Goal: Information Seeking & Learning: Learn about a topic

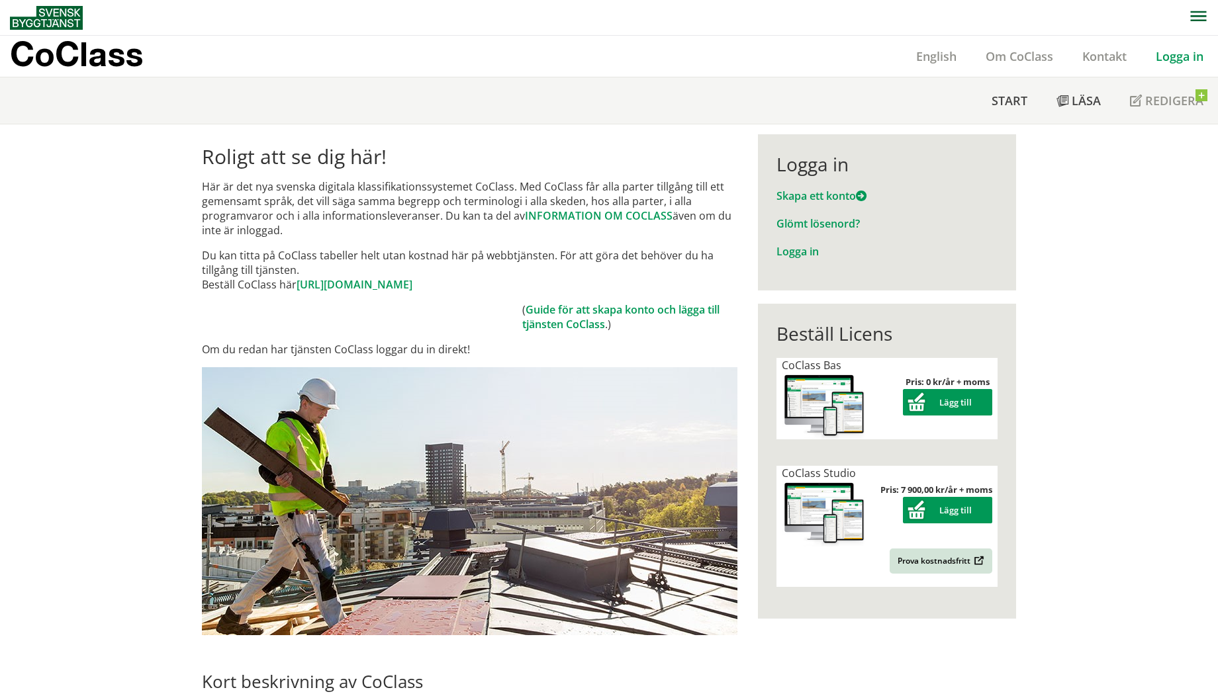
click at [966, 62] on link "Logga in" at bounding box center [1179, 56] width 77 height 16
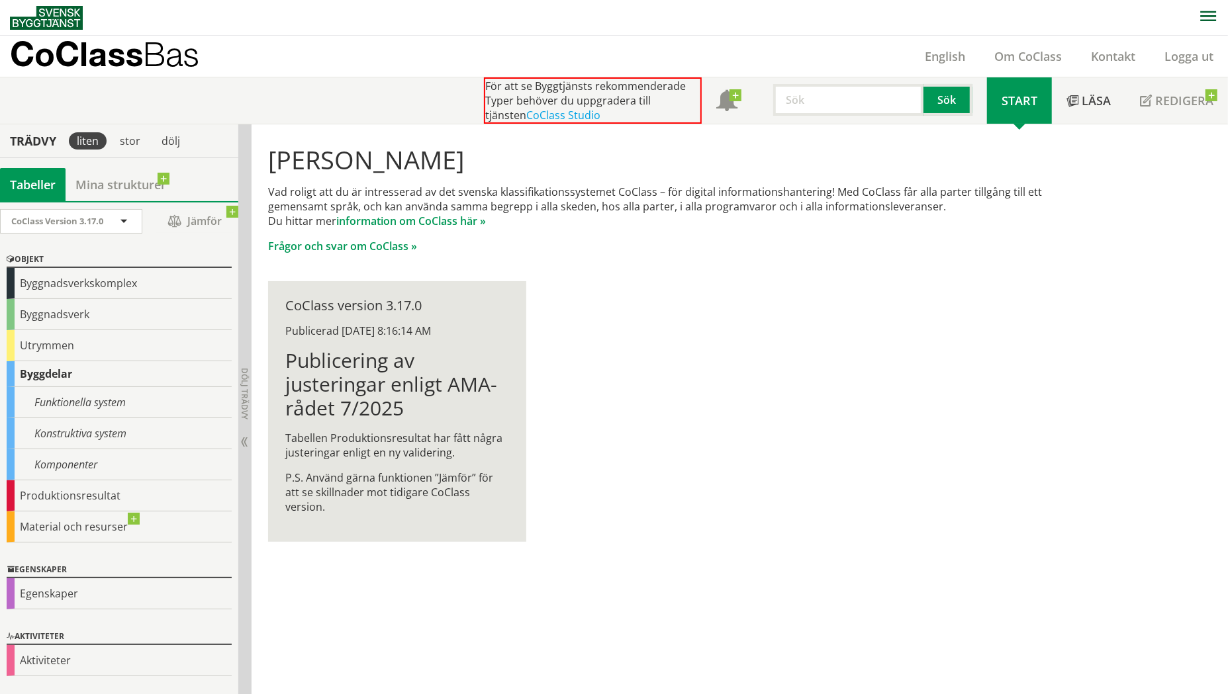
click at [822, 84] on input "text" at bounding box center [848, 100] width 150 height 32
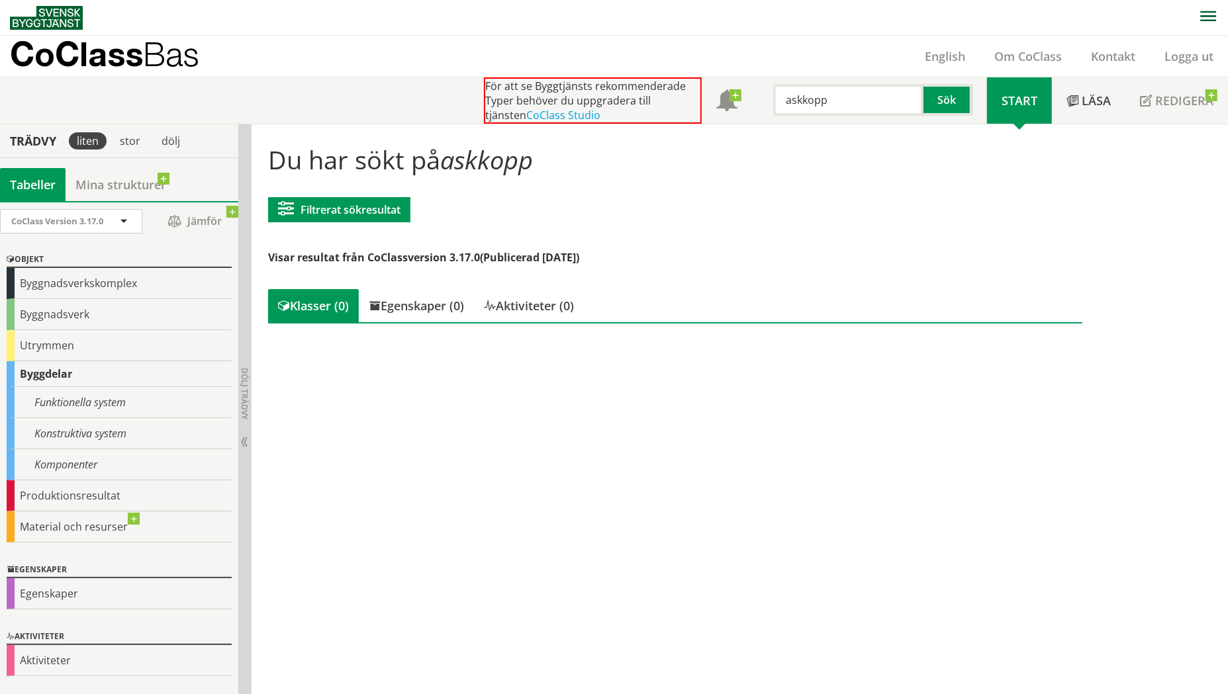
drag, startPoint x: 536, startPoint y: 160, endPoint x: 429, endPoint y: 161, distance: 106.6
click at [429, 161] on h1 "Du har sökt på askkopp" at bounding box center [675, 159] width 814 height 29
drag, startPoint x: 822, startPoint y: 201, endPoint x: 831, endPoint y: 177, distance: 26.2
click at [822, 201] on div "Du har sökt på askkopp Filtrerat sökresultat [GEOGRAPHIC_DATA] CoClass Version …" at bounding box center [675, 236] width 834 height 205
click at [852, 104] on input "askkopp" at bounding box center [848, 100] width 150 height 32
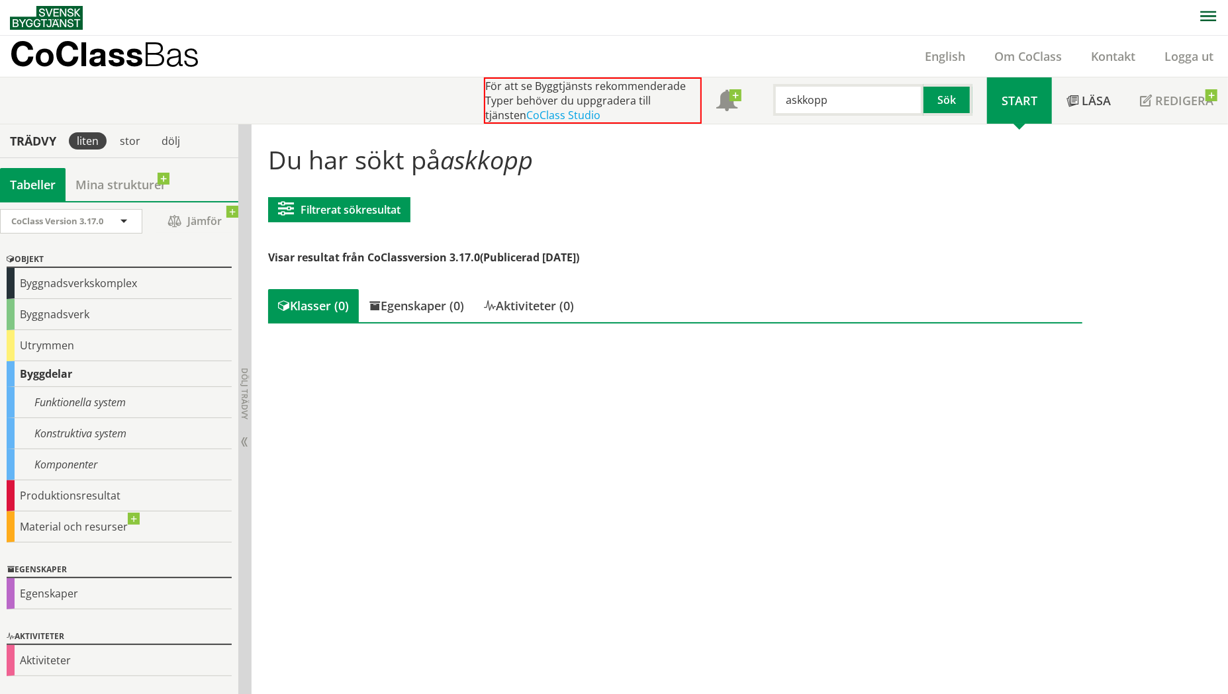
click at [852, 104] on input "askkopp" at bounding box center [848, 100] width 150 height 32
type input "utrustning"
click at [828, 104] on input "utrustning" at bounding box center [848, 100] width 150 height 32
click at [857, 100] on input "utrustning" at bounding box center [848, 100] width 150 height 32
click at [103, 498] on div "Produktionsresultat" at bounding box center [119, 496] width 225 height 31
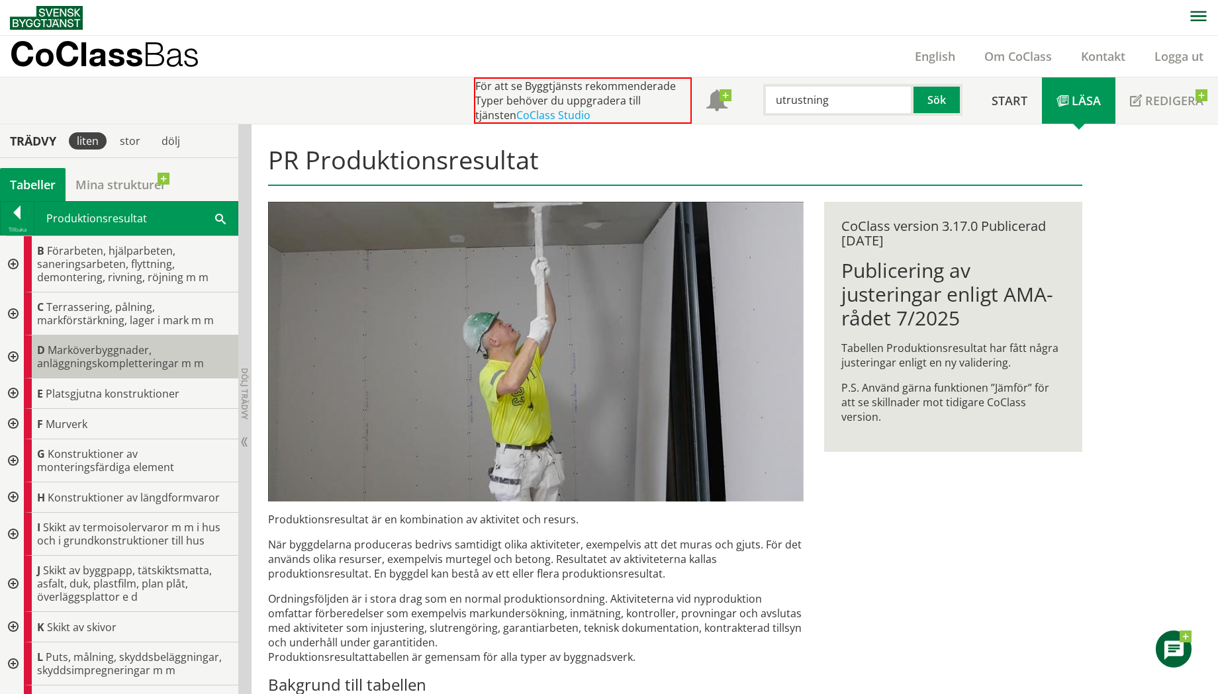
click at [124, 361] on span "Marköverbyggnader, anläggningskompletteringar m m" at bounding box center [120, 357] width 167 height 28
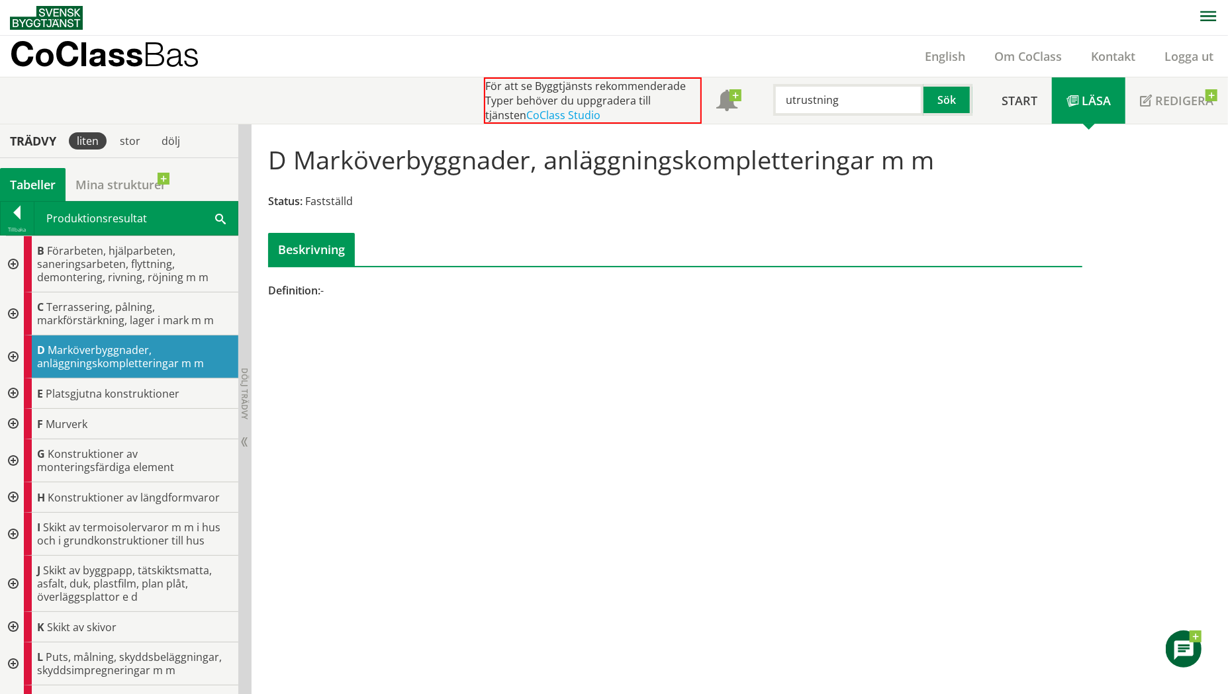
click at [18, 358] on div at bounding box center [12, 357] width 24 height 43
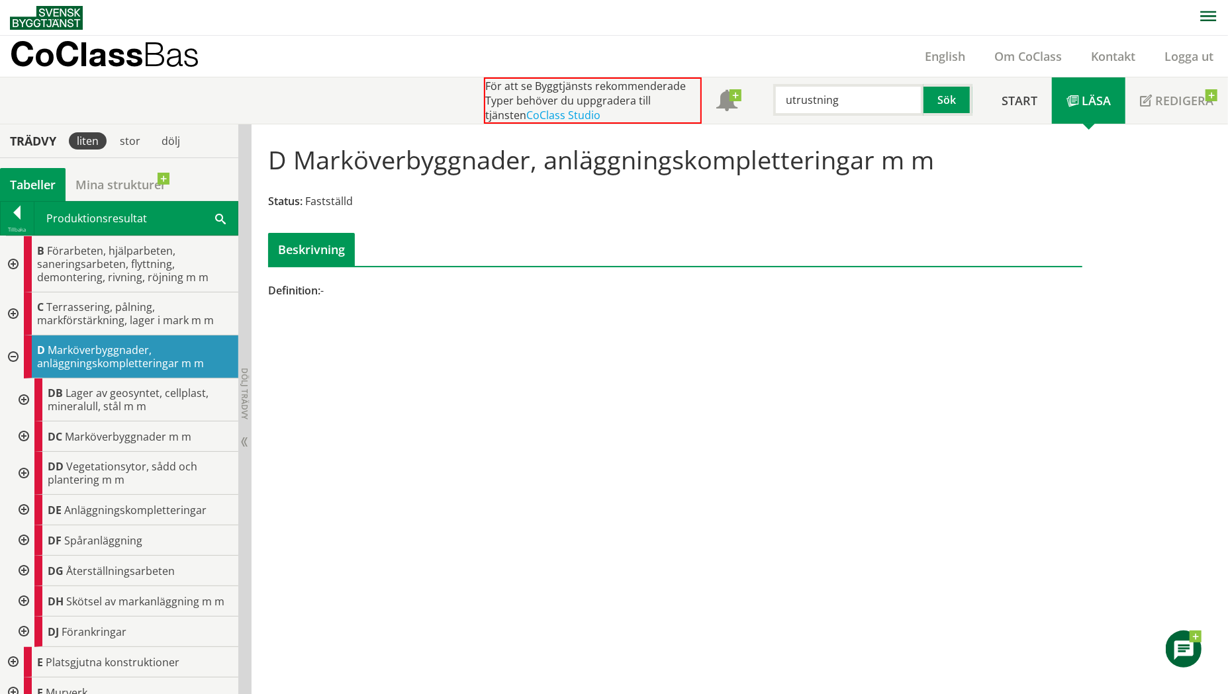
click at [28, 434] on div at bounding box center [23, 437] width 24 height 30
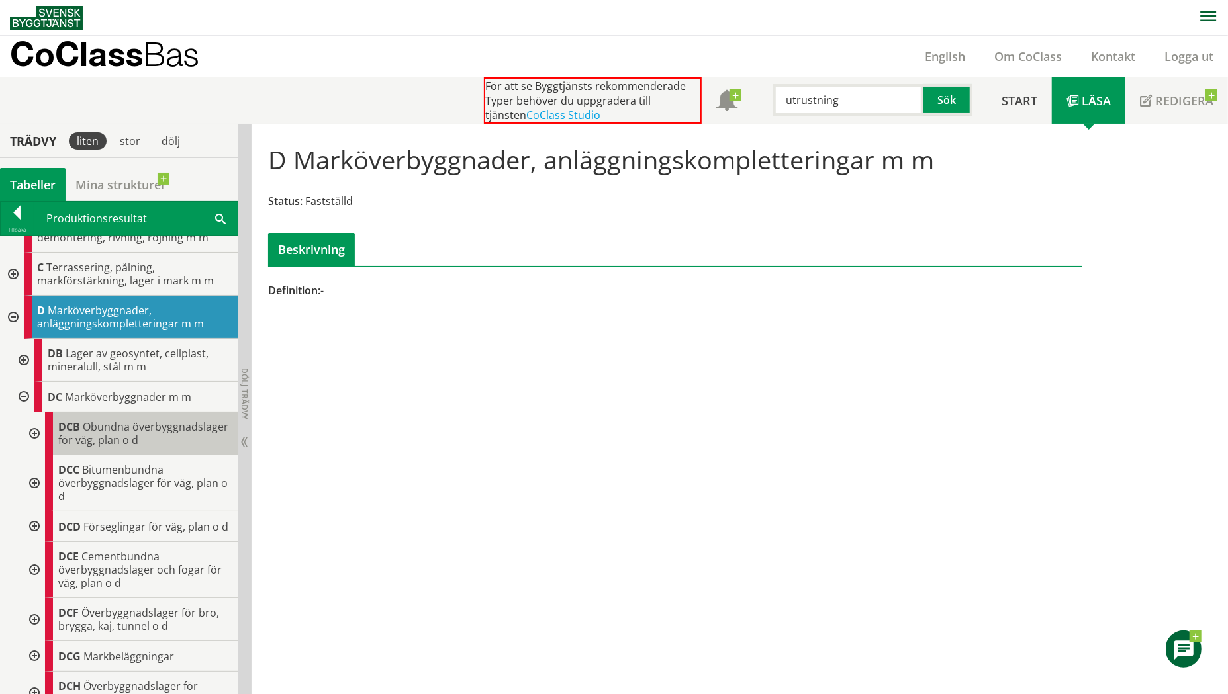
scroll to position [132, 0]
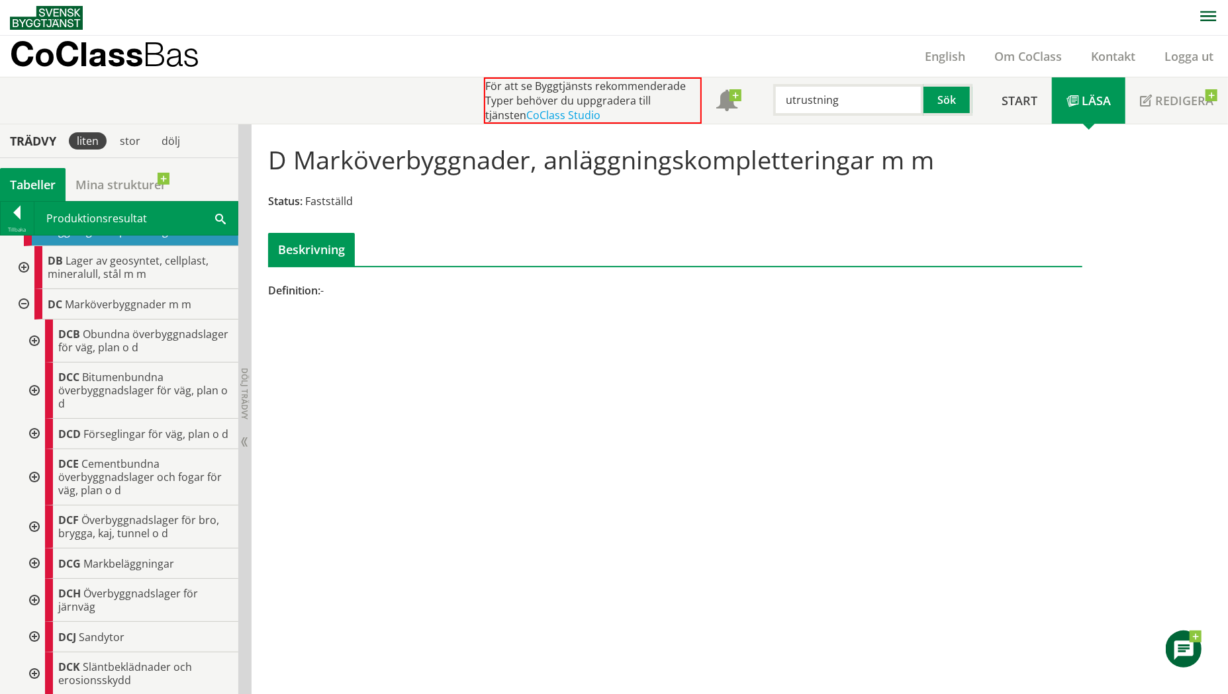
click at [21, 299] on div at bounding box center [23, 304] width 24 height 30
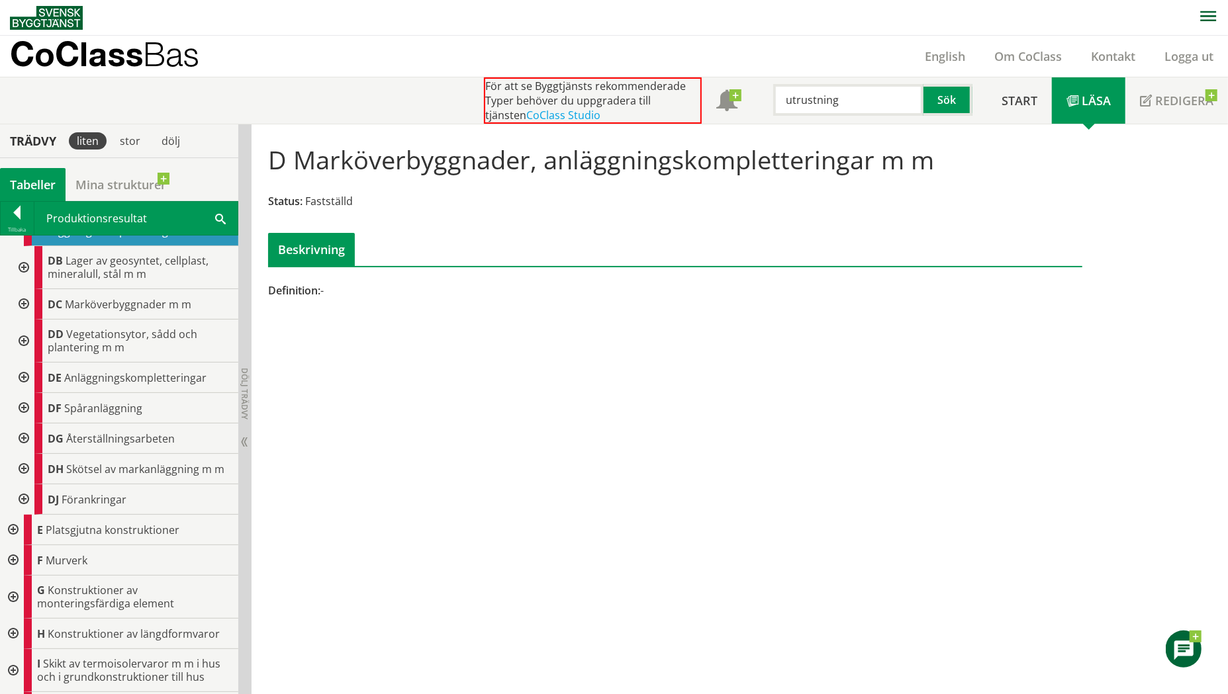
click at [26, 297] on div at bounding box center [23, 304] width 24 height 30
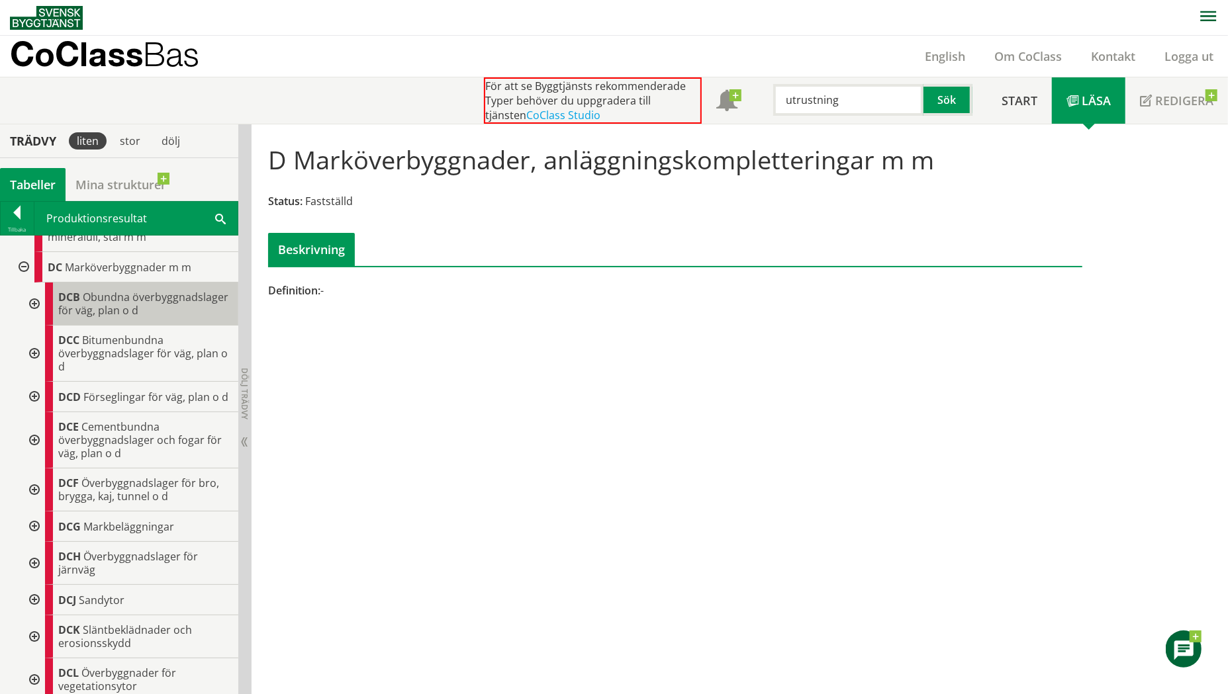
scroll to position [199, 0]
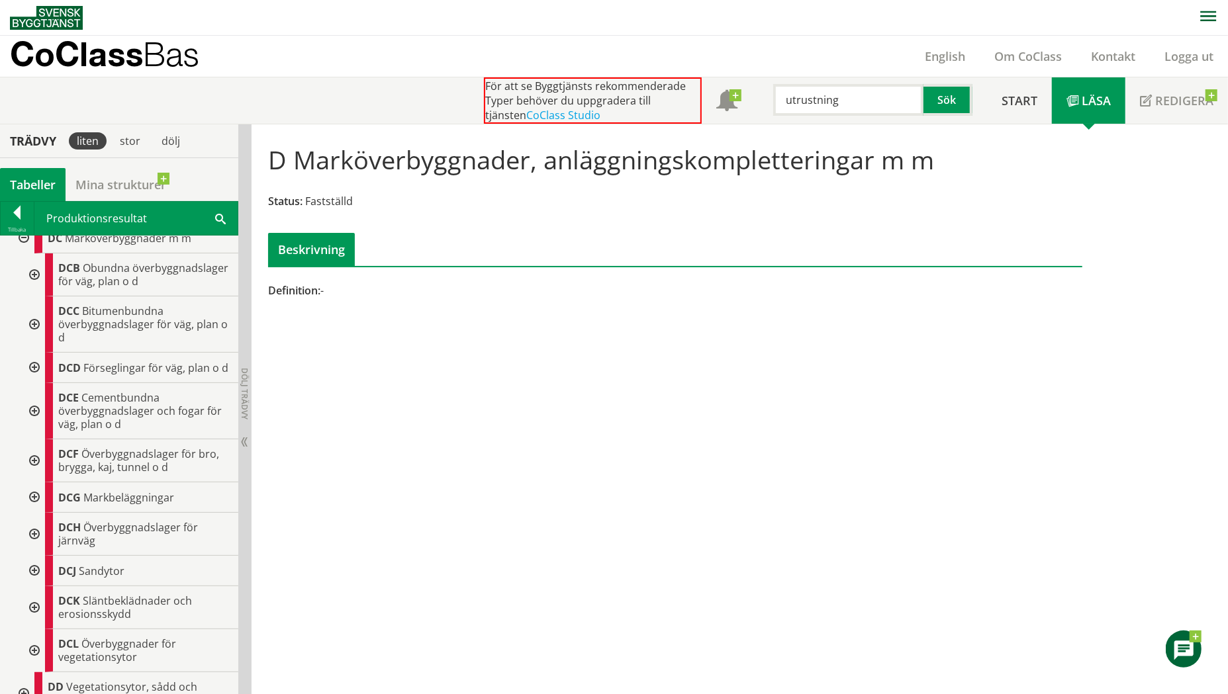
click at [24, 240] on div at bounding box center [23, 238] width 24 height 30
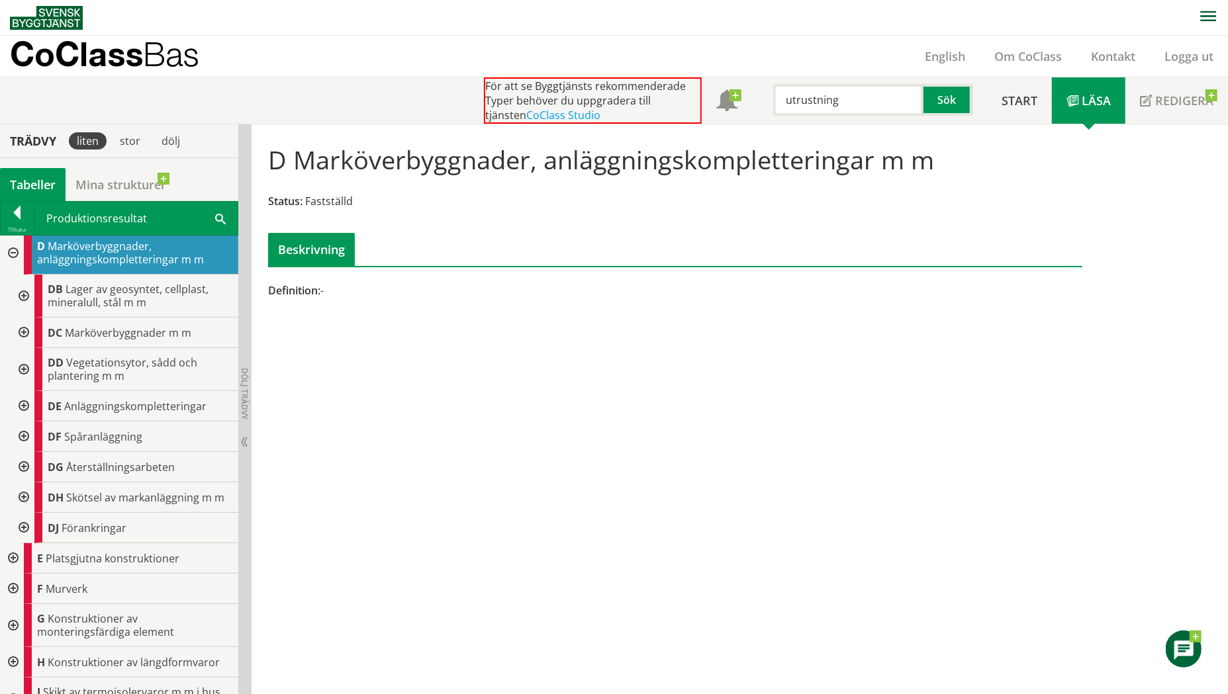
scroll to position [0, 0]
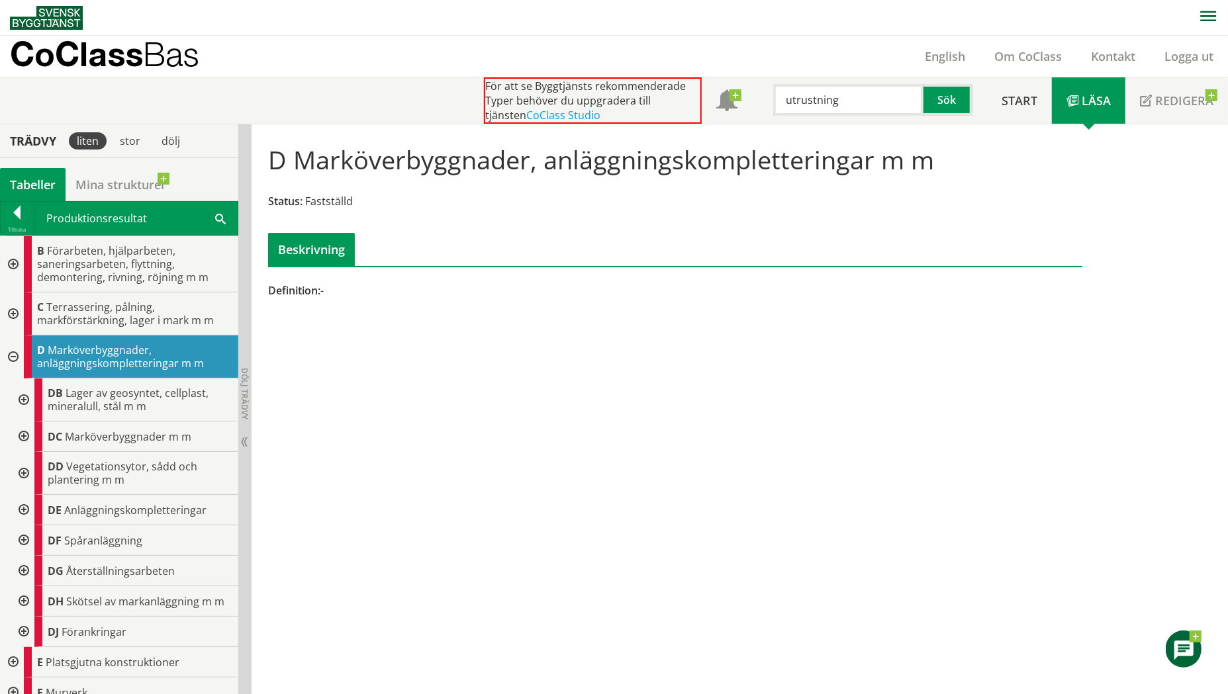
click at [21, 511] on div at bounding box center [23, 510] width 24 height 30
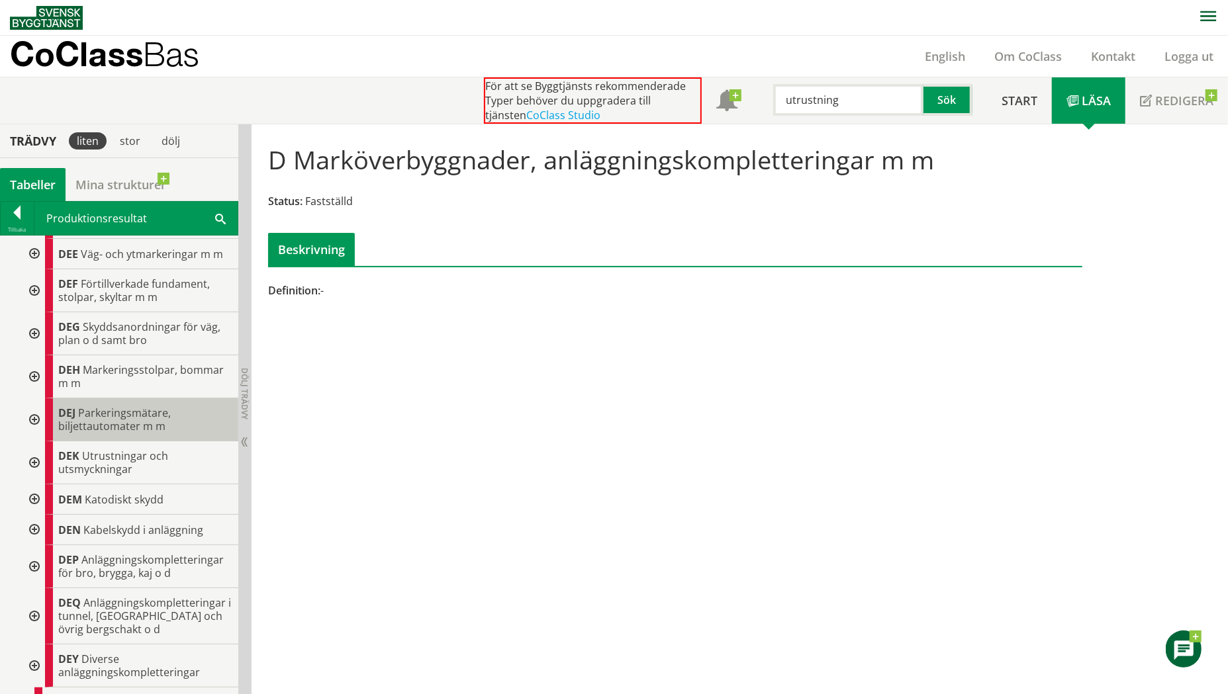
scroll to position [397, 0]
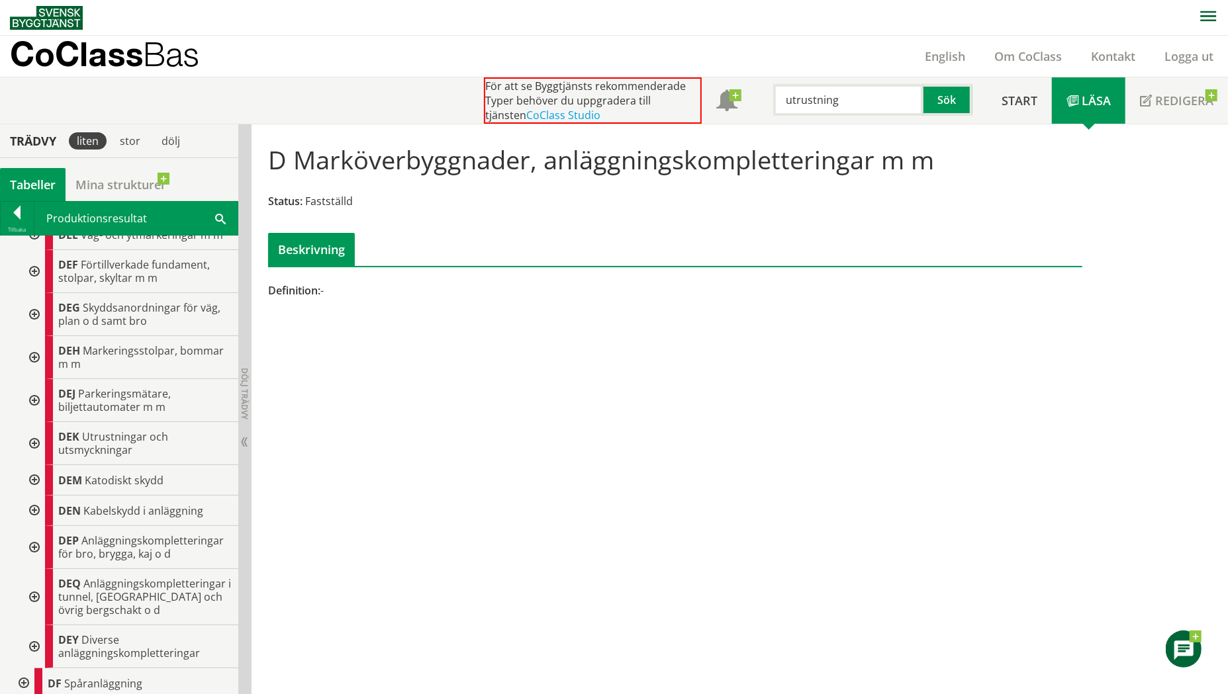
click at [35, 440] on div at bounding box center [33, 443] width 24 height 43
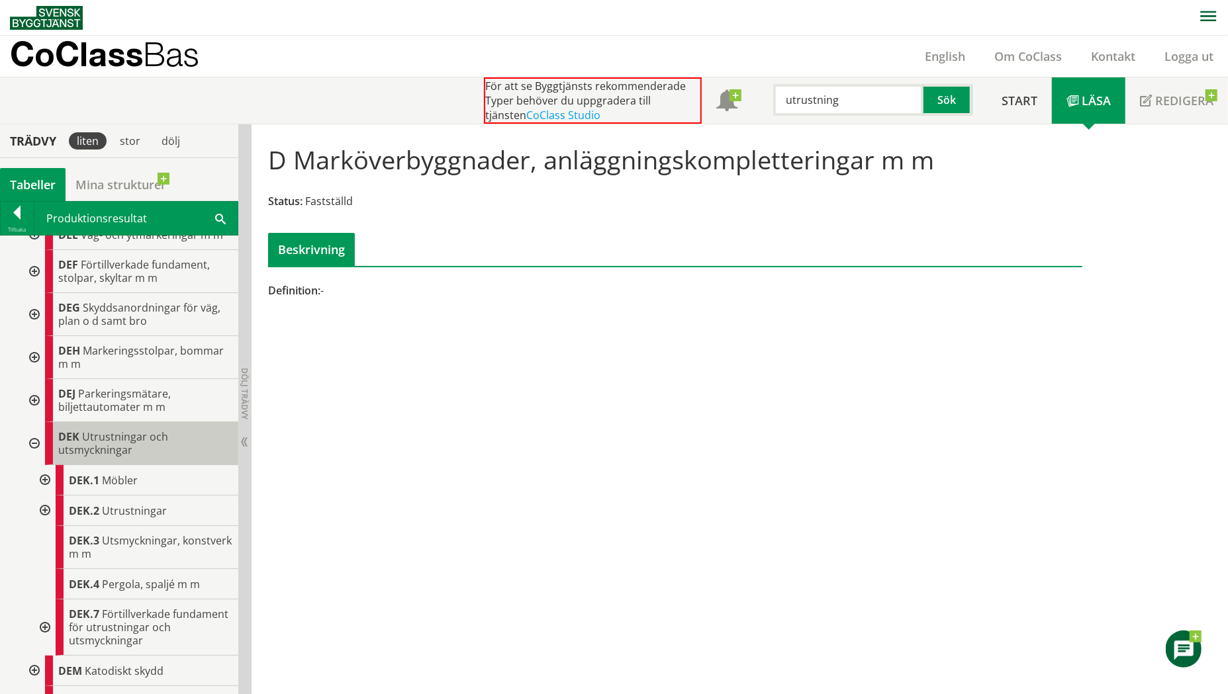
scroll to position [463, 0]
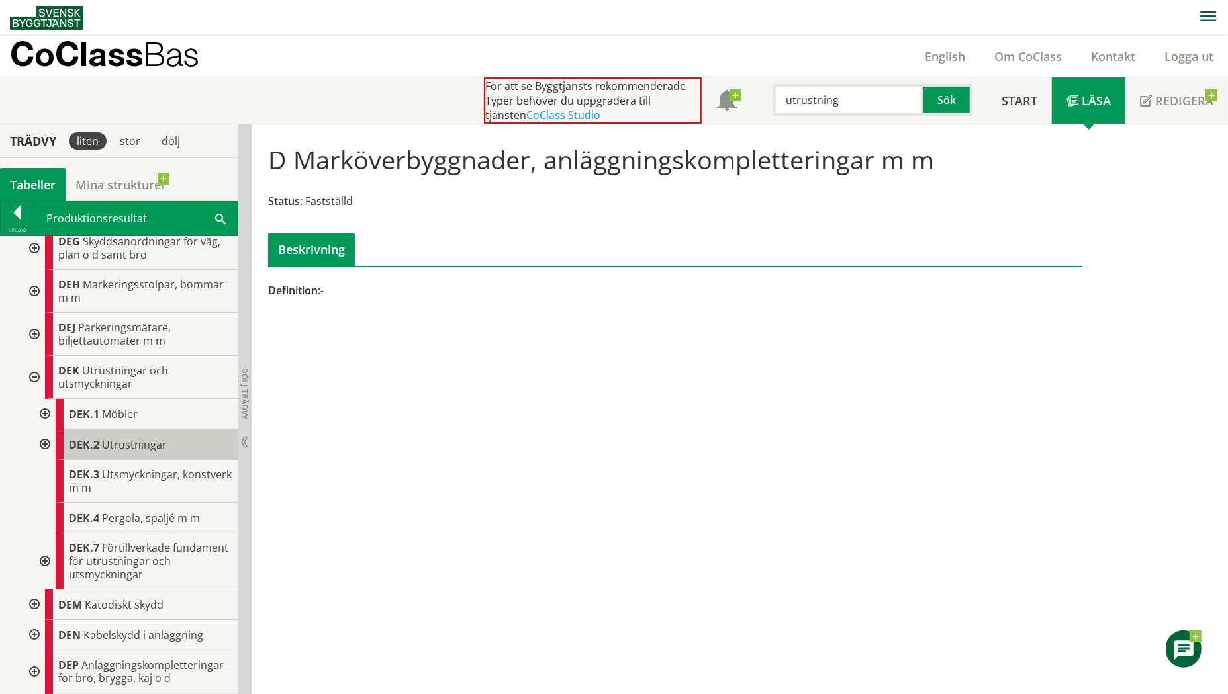
click at [167, 439] on div "DEK.2 Utrustningar" at bounding box center [147, 445] width 183 height 30
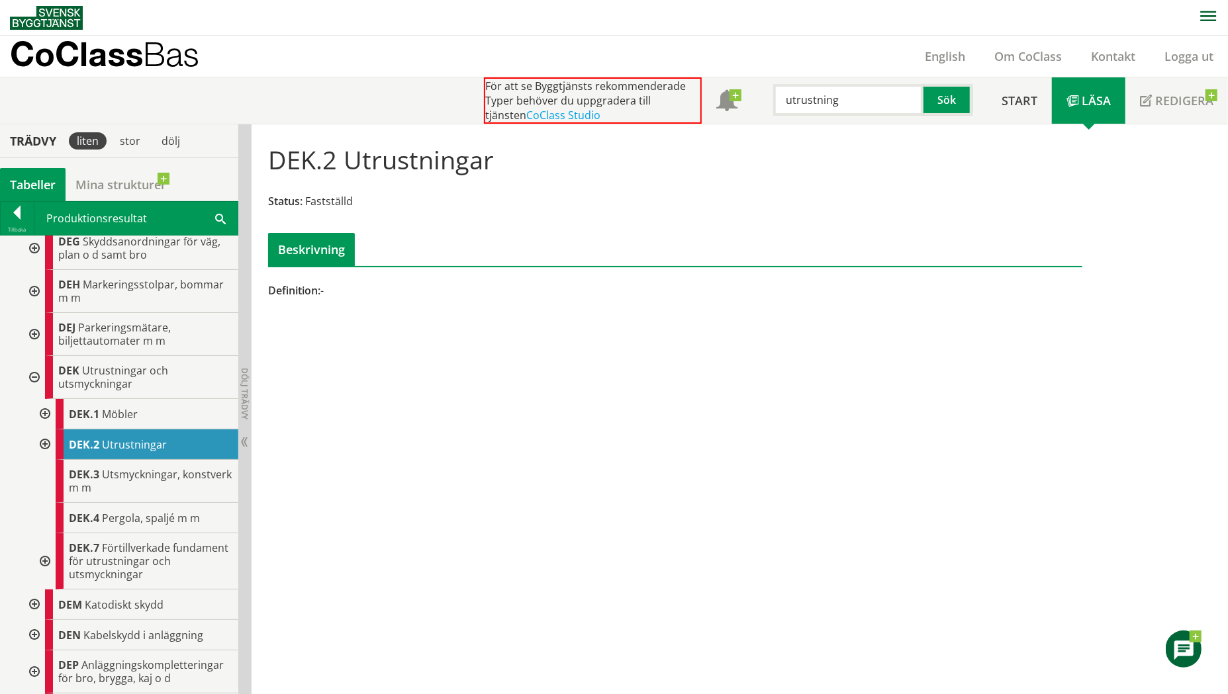
click at [44, 442] on div at bounding box center [44, 445] width 24 height 30
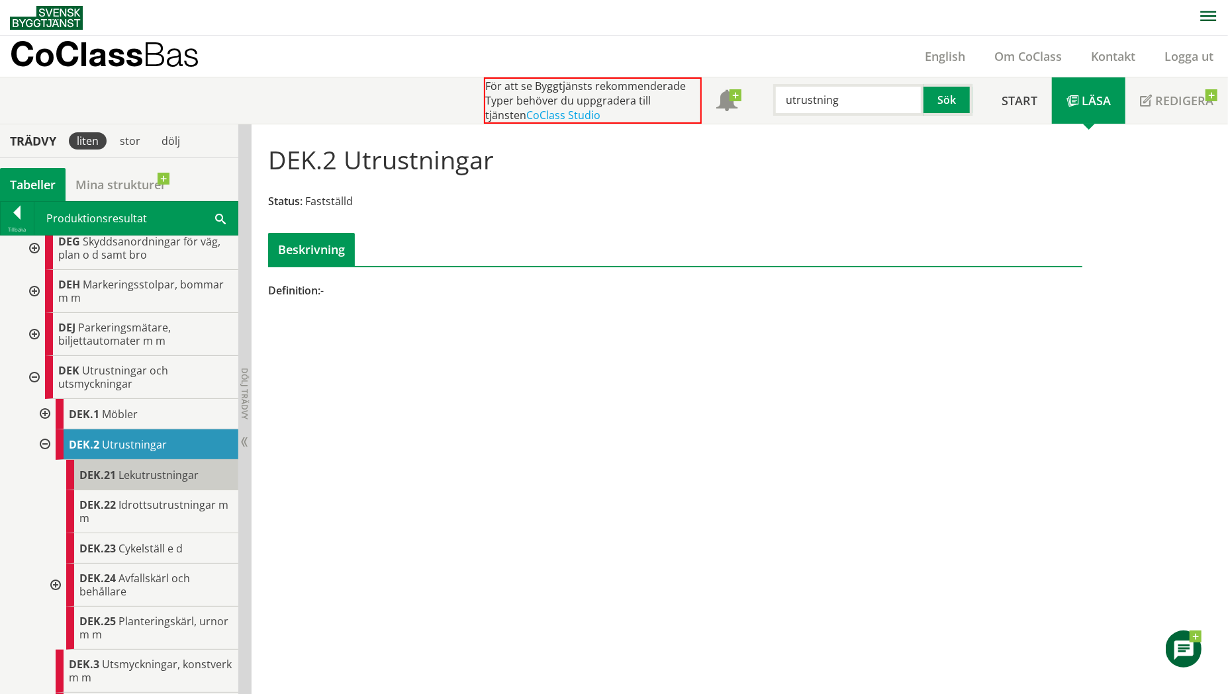
click at [143, 475] on span "Lekutrustningar" at bounding box center [158, 475] width 80 height 15
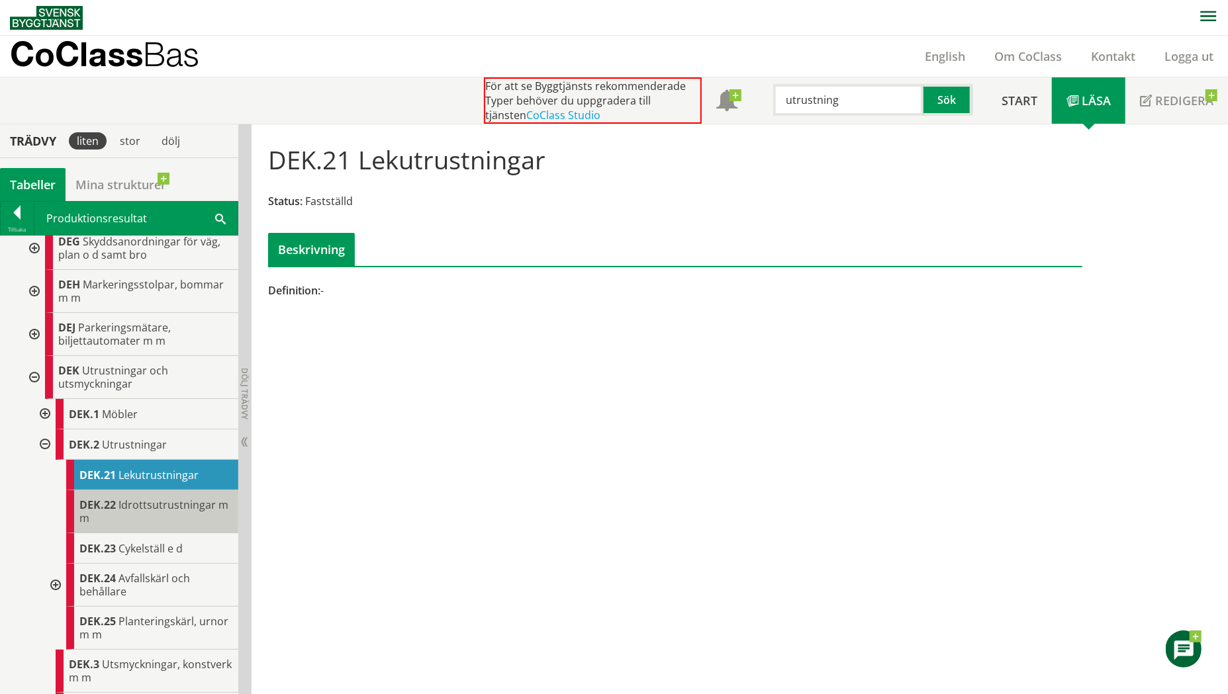
click at [188, 499] on span "Idrottsutrustningar m m" at bounding box center [153, 512] width 149 height 28
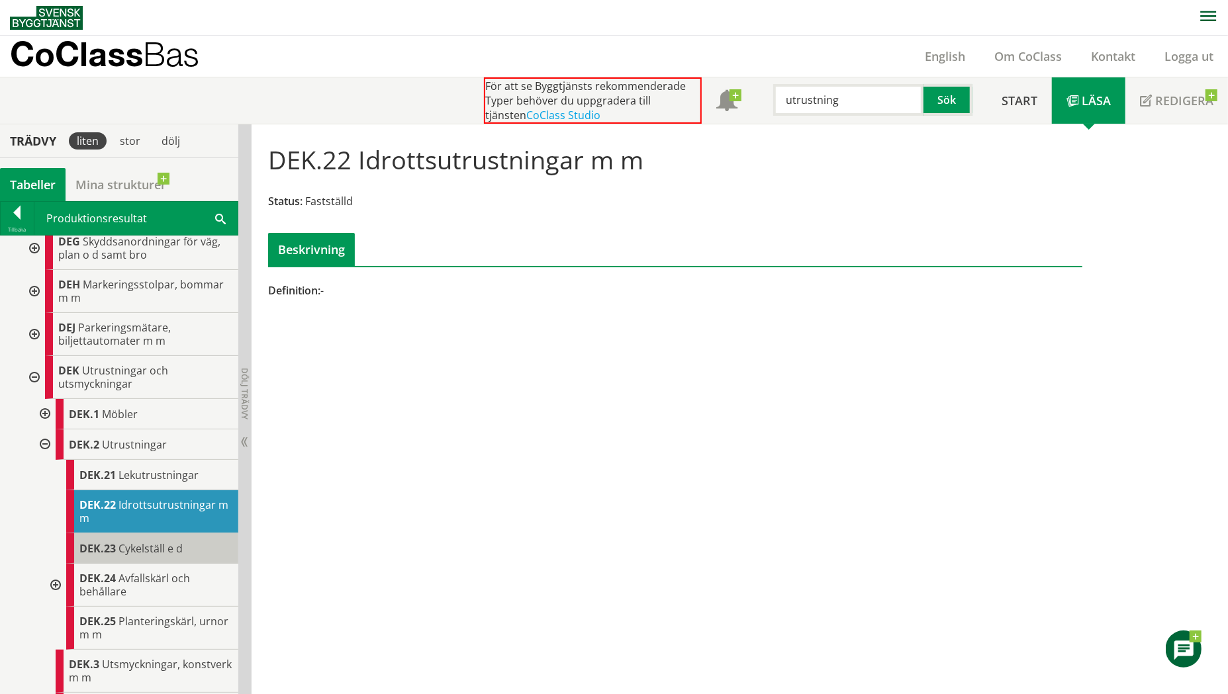
click at [193, 550] on div "DEK.23 Cykelställ e d" at bounding box center [152, 549] width 172 height 30
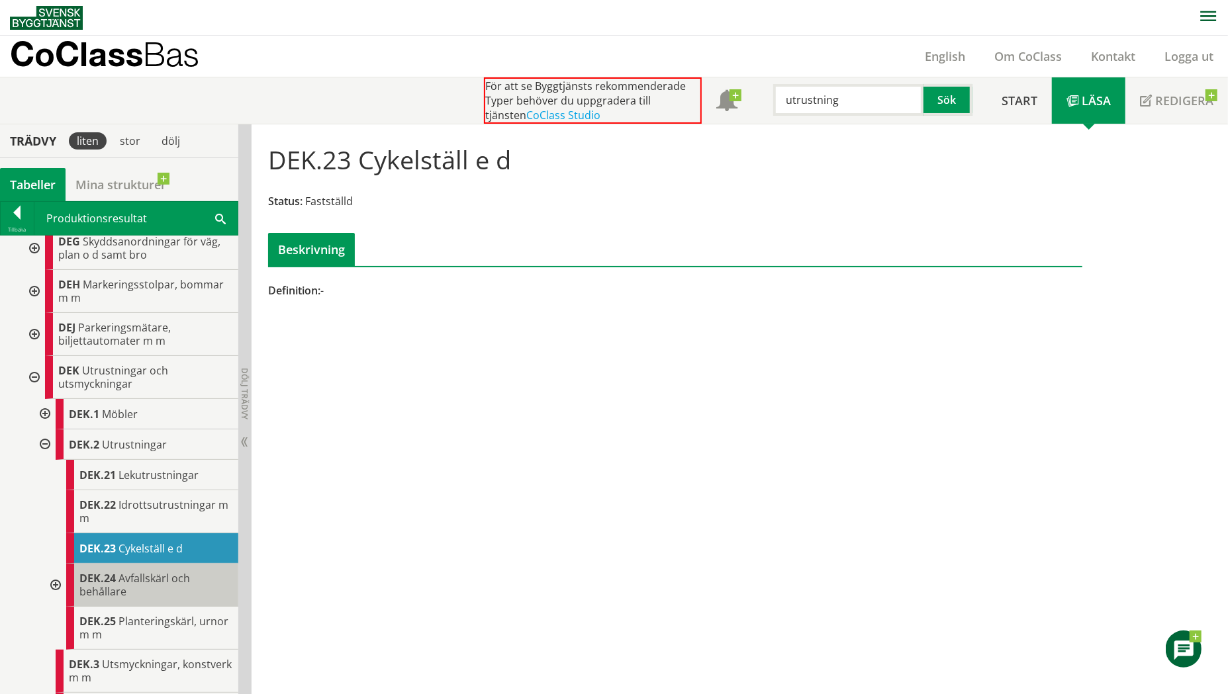
click at [180, 576] on span "Avfallskärl och behållare" at bounding box center [134, 585] width 111 height 28
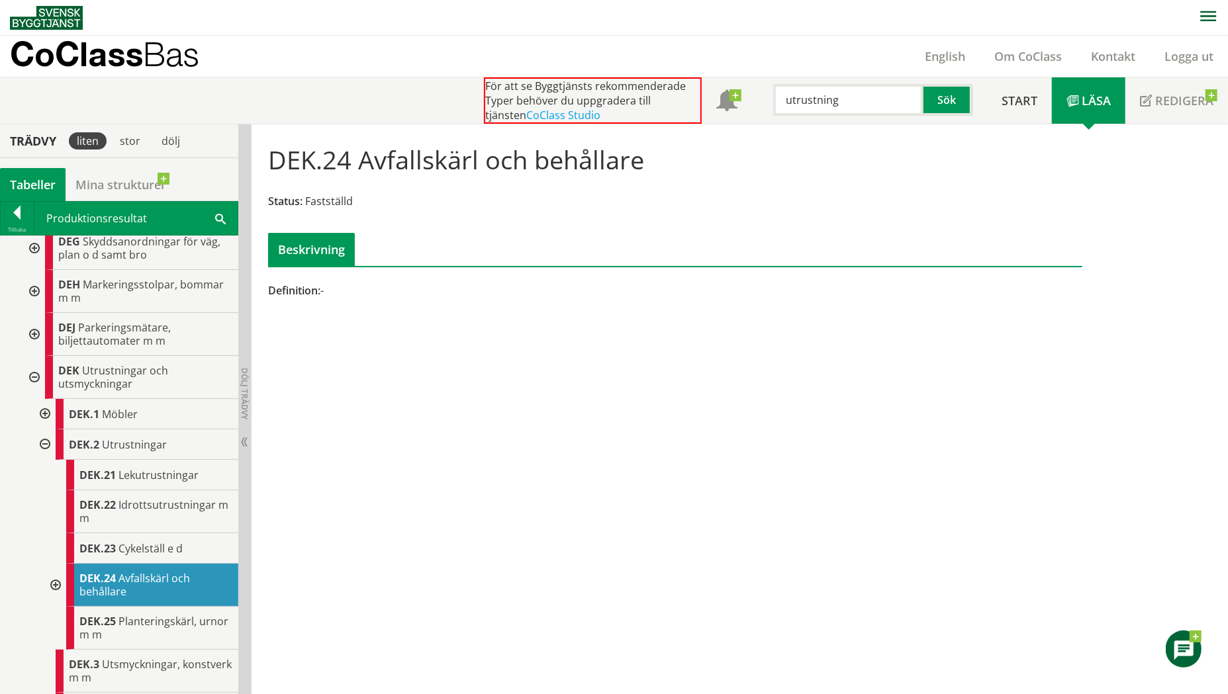
click at [56, 581] on div at bounding box center [54, 585] width 24 height 43
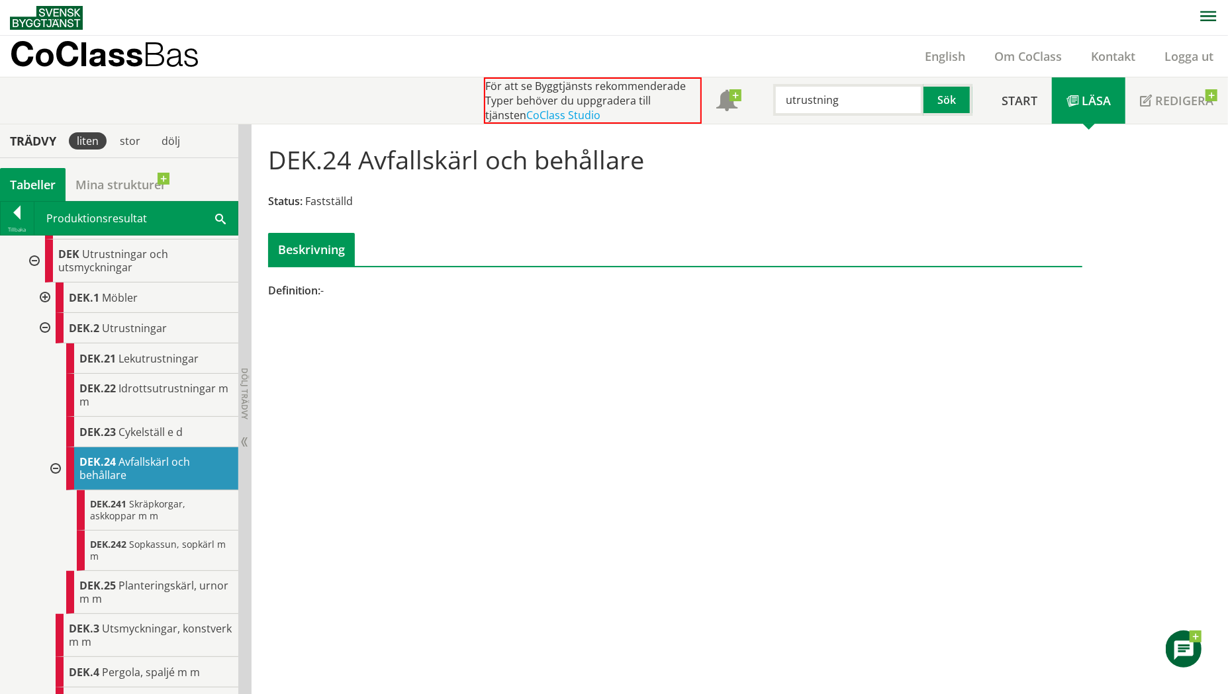
scroll to position [596, 0]
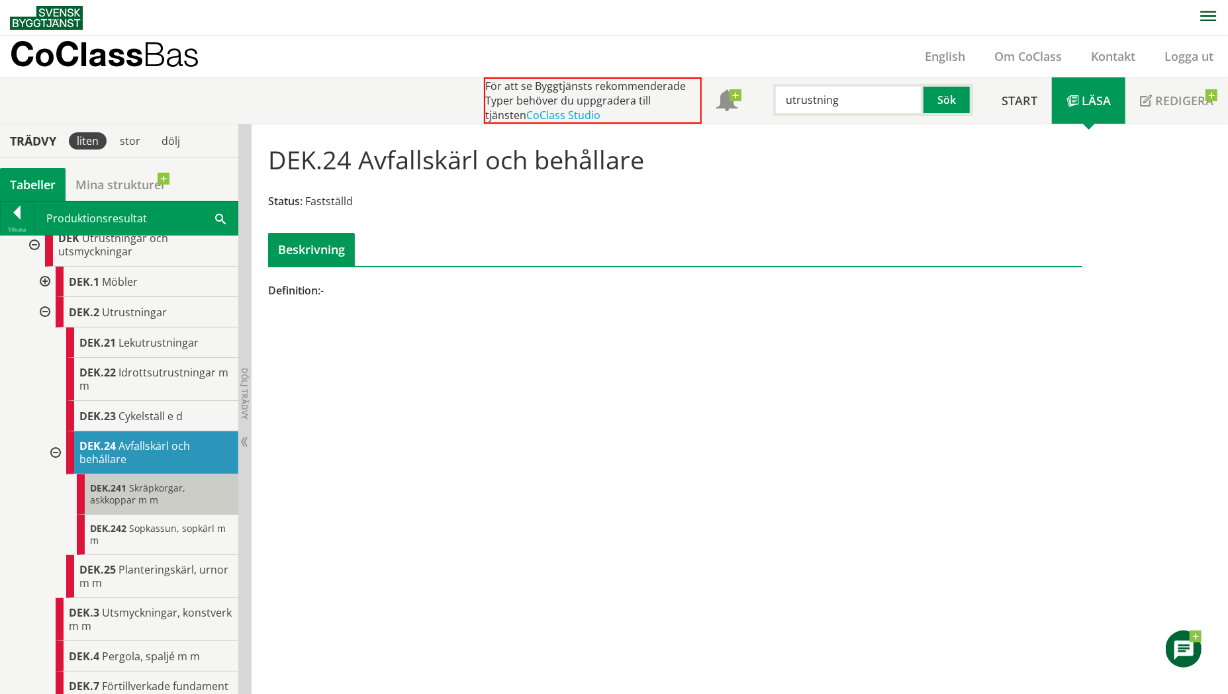
click at [158, 495] on div "DEK.241 Skräpkorgar, askkoppar m m" at bounding box center [158, 495] width 162 height 40
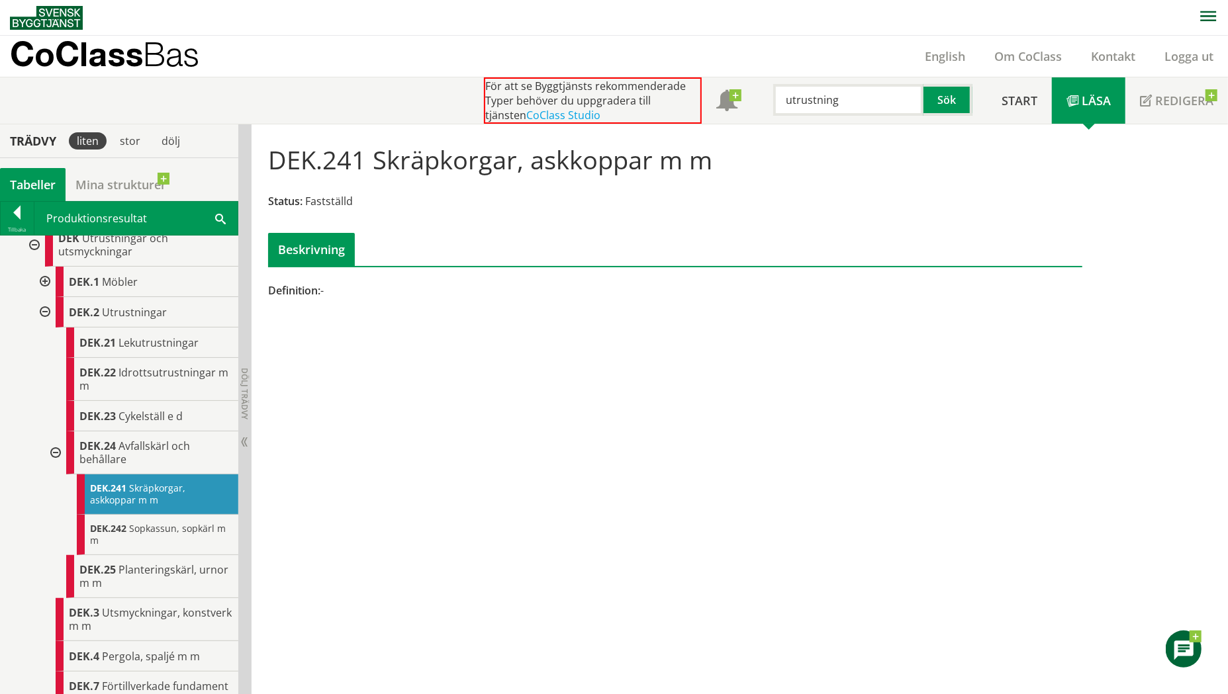
drag, startPoint x: 391, startPoint y: 197, endPoint x: 285, endPoint y: 200, distance: 105.3
click at [283, 199] on div "Status: Fastställd" at bounding box center [675, 201] width 814 height 15
drag, startPoint x: 302, startPoint y: 199, endPoint x: 389, endPoint y: 197, distance: 87.4
click at [389, 197] on div "Status: Fastställd" at bounding box center [675, 201] width 814 height 15
click at [339, 501] on div "DEK.241 Skräpkorgar, askkoppar m m Status: Fastställd Beskrivning Definition: -…" at bounding box center [740, 409] width 976 height 571
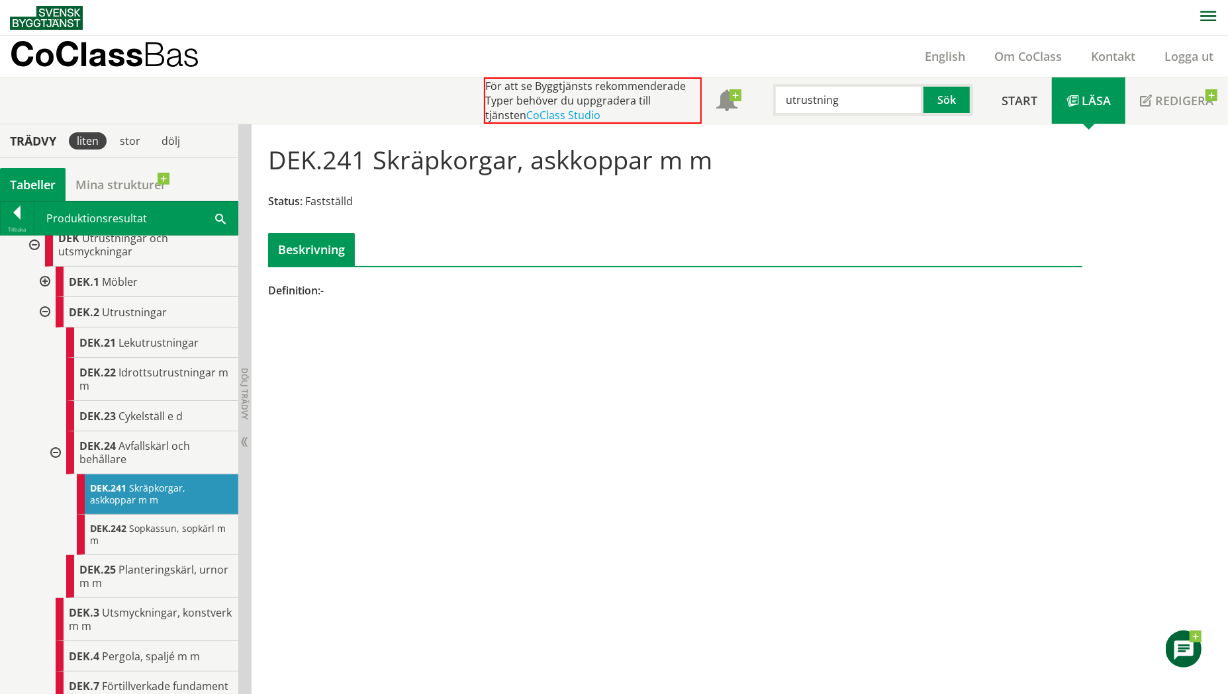
click at [594, 363] on div "DEK.241 Skräpkorgar, askkoppar m m Status: Fastställd Beskrivning Definition: -…" at bounding box center [740, 409] width 976 height 571
